Goal: Task Accomplishment & Management: Manage account settings

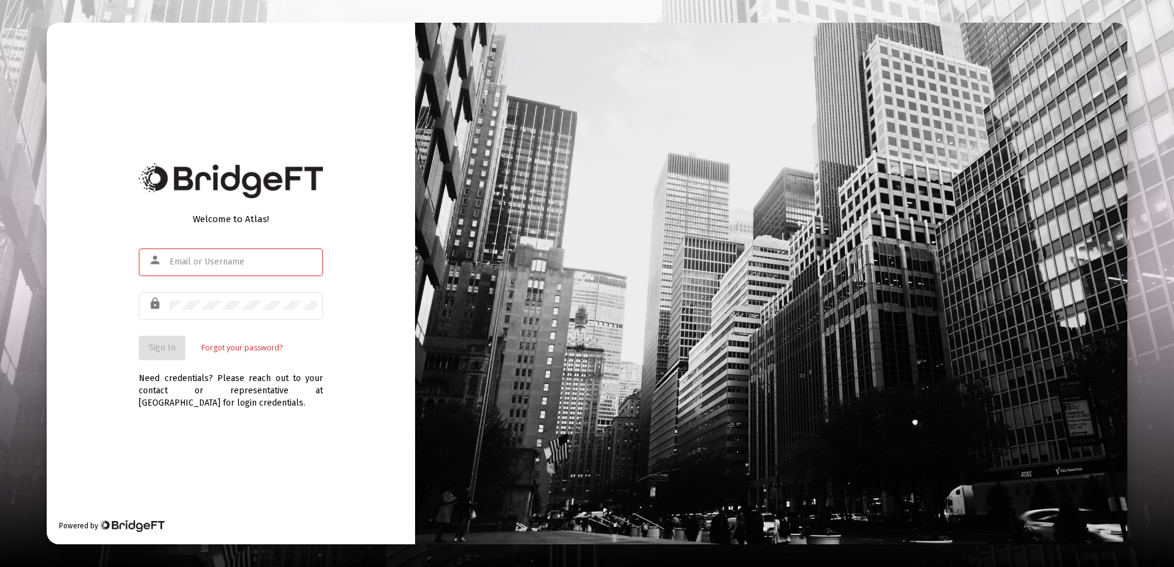
type input "[PERSON_NAME][EMAIL_ADDRESS][DOMAIN_NAME]"
click at [277, 432] on div "Welcome to Atlas! person [PERSON_NAME][EMAIL_ADDRESS][DOMAIN_NAME] lock Sign In…" at bounding box center [231, 284] width 368 height 522
click at [166, 336] on button "Sign In" at bounding box center [162, 348] width 47 height 25
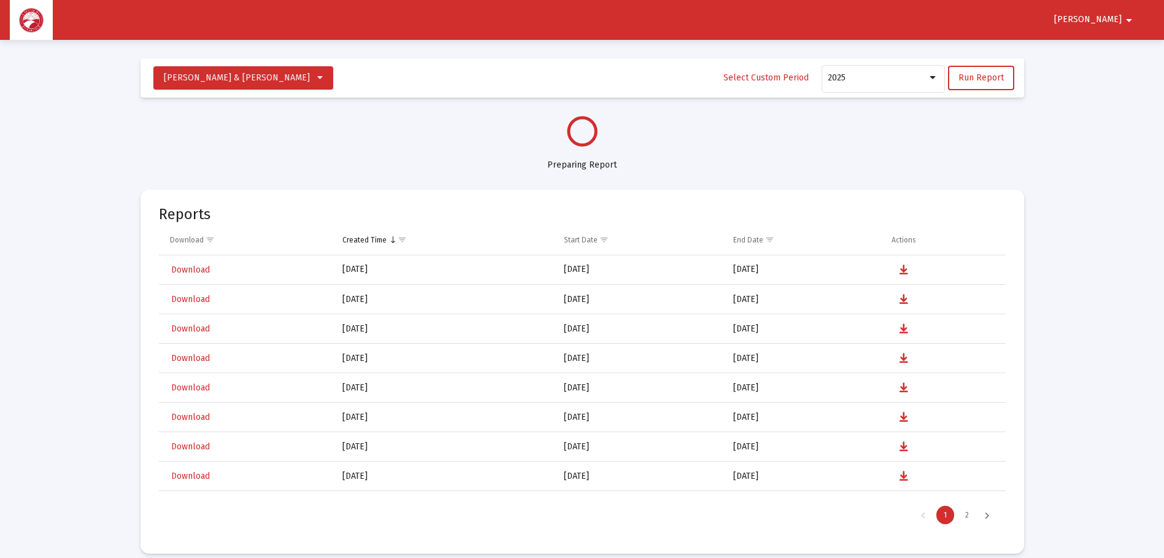
select select "View all"
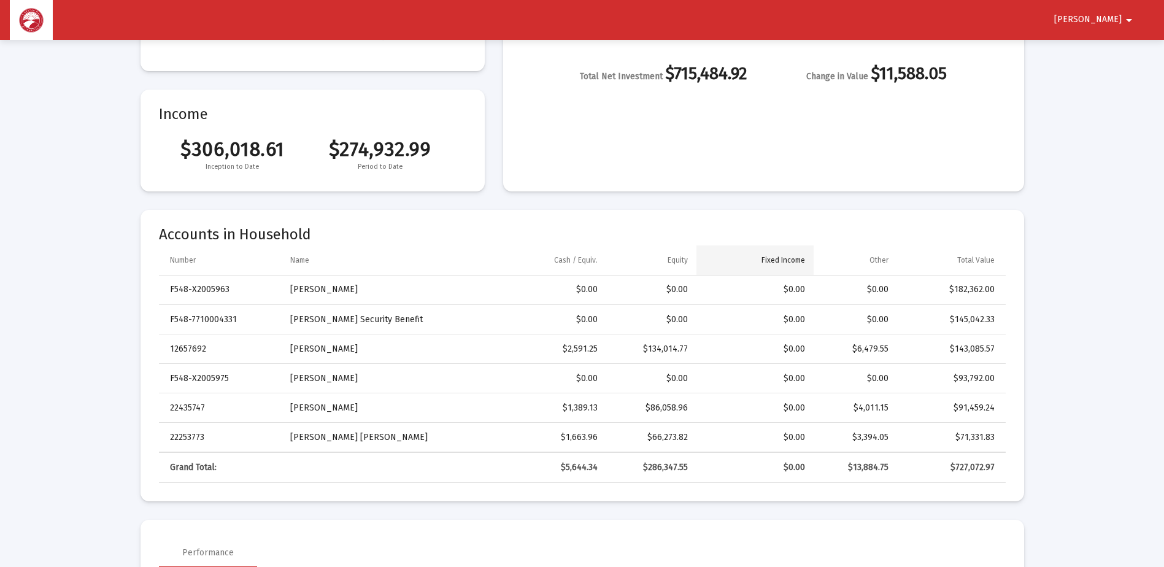
scroll to position [246, 0]
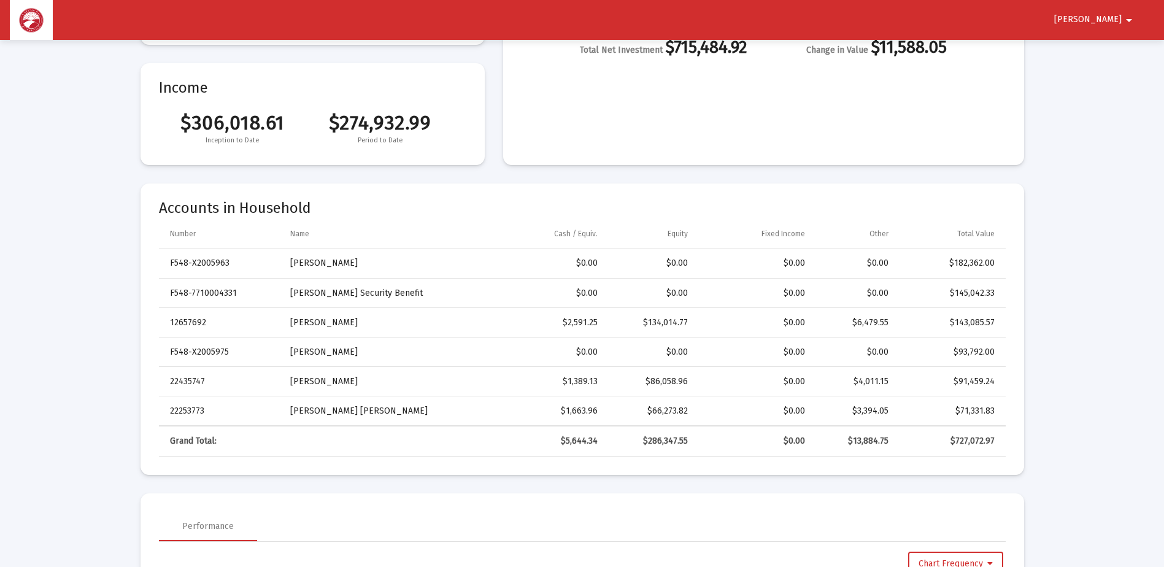
click at [1111, 15] on span "[PERSON_NAME]" at bounding box center [1089, 20] width 68 height 10
click at [1107, 49] on button "Logout" at bounding box center [1114, 51] width 69 height 29
